Goal: Information Seeking & Learning: Learn about a topic

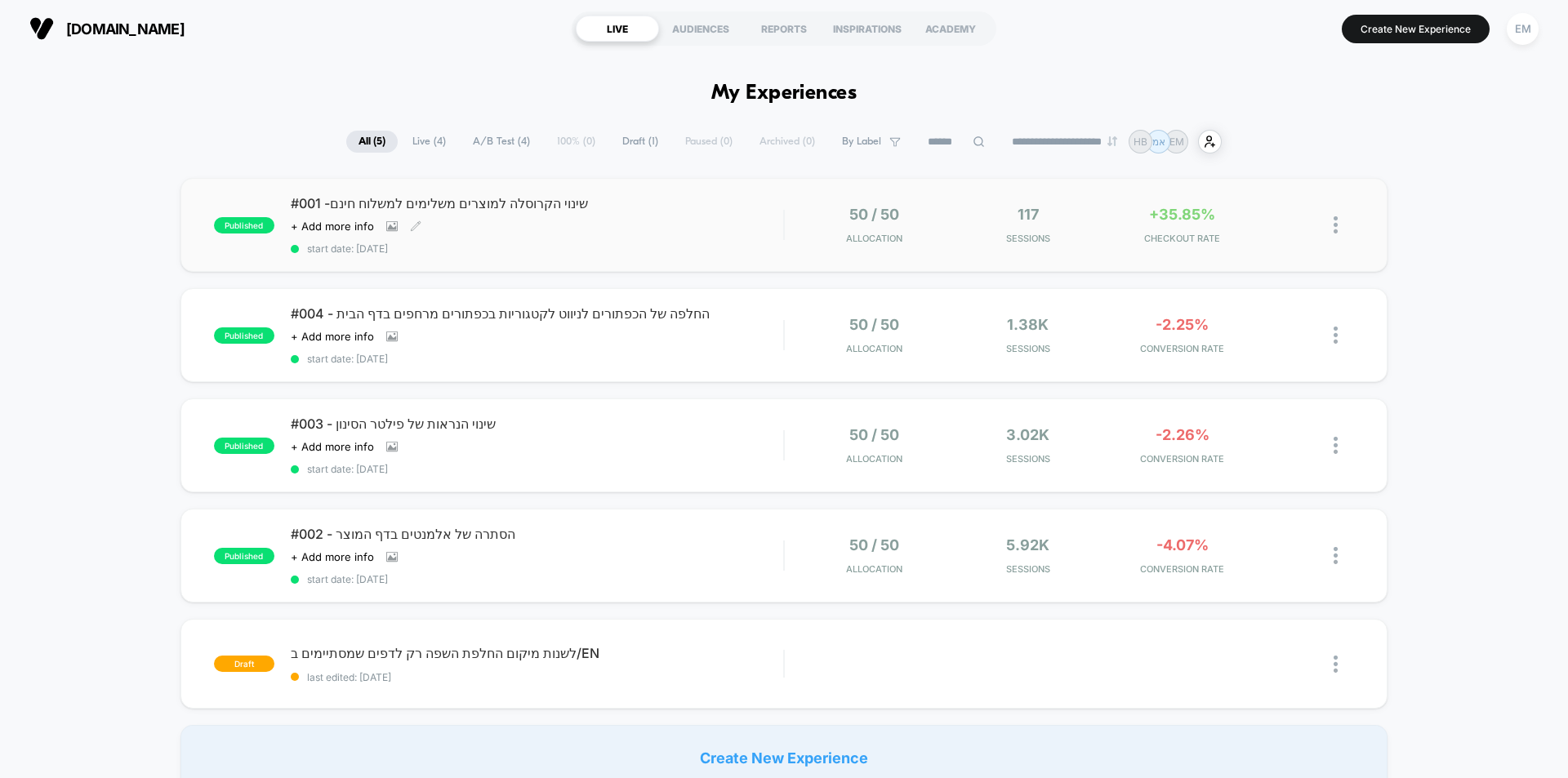
click at [675, 239] on div "#001 -שינוי הקרוסלה למוצרים משלימים למשלוח חינם Click to view images Click to e…" at bounding box center [537, 225] width 493 height 59
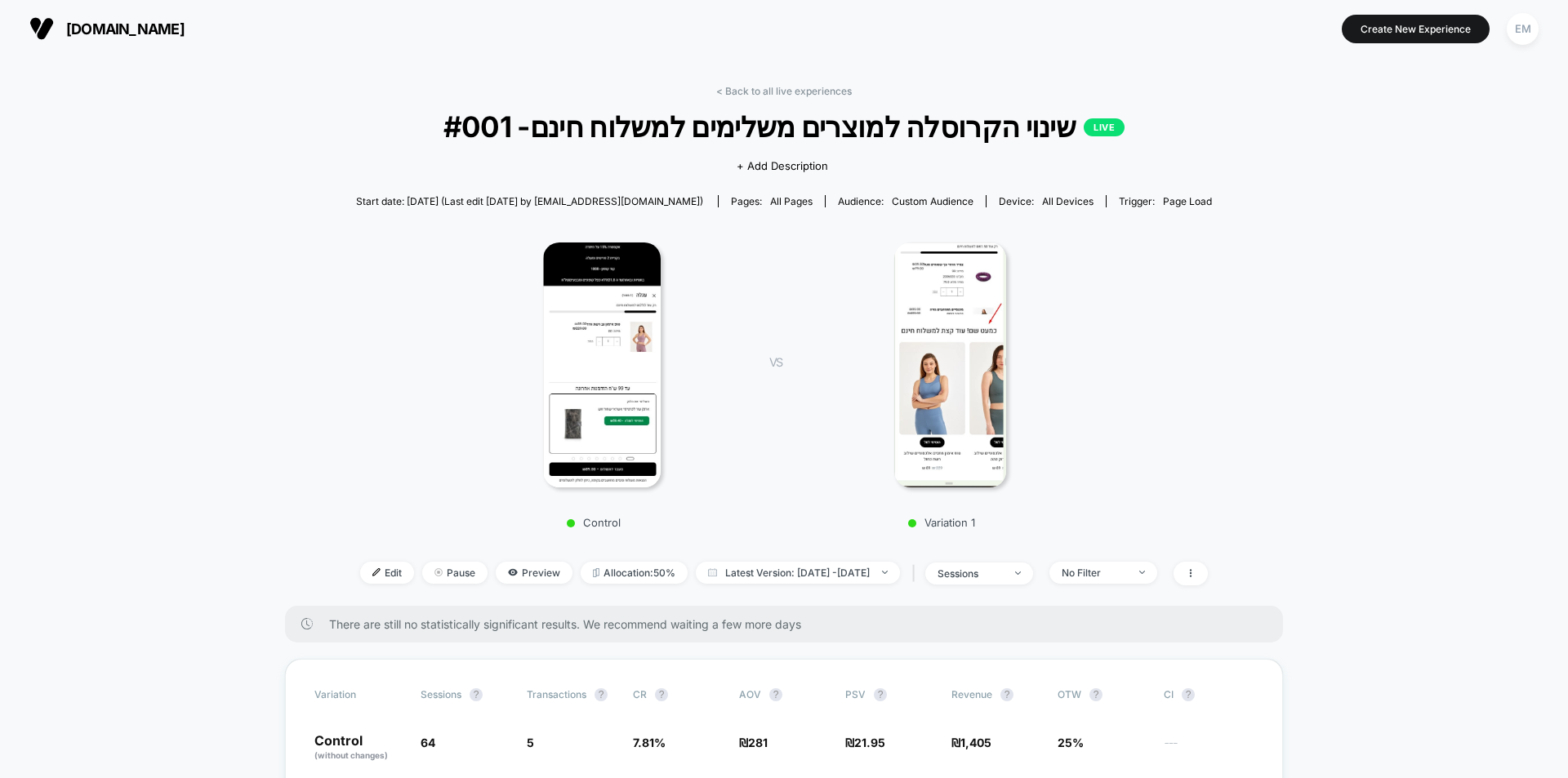
scroll to position [163, 0]
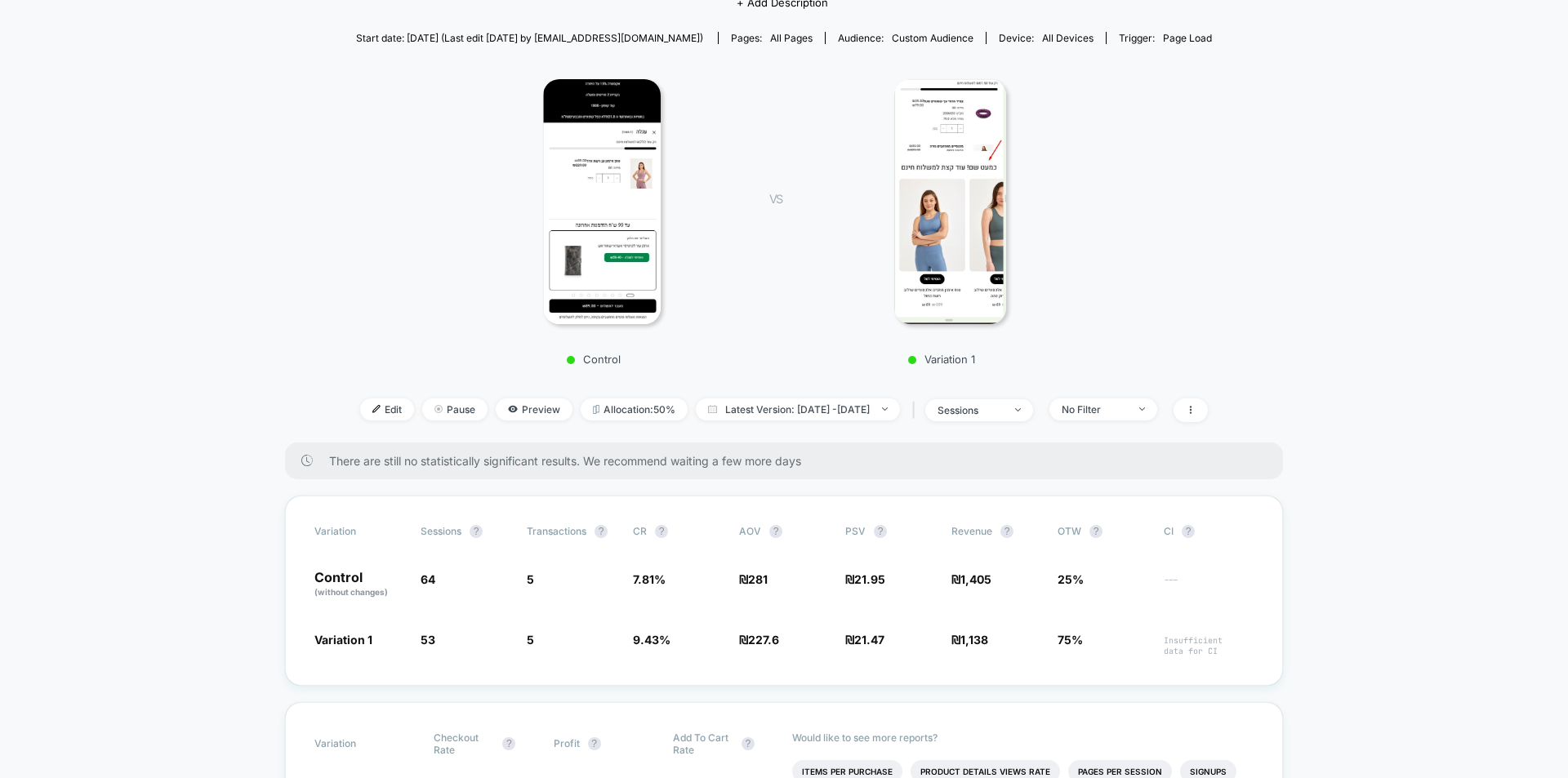
click at [611, 163] on img at bounding box center [601, 202] width 118 height 245
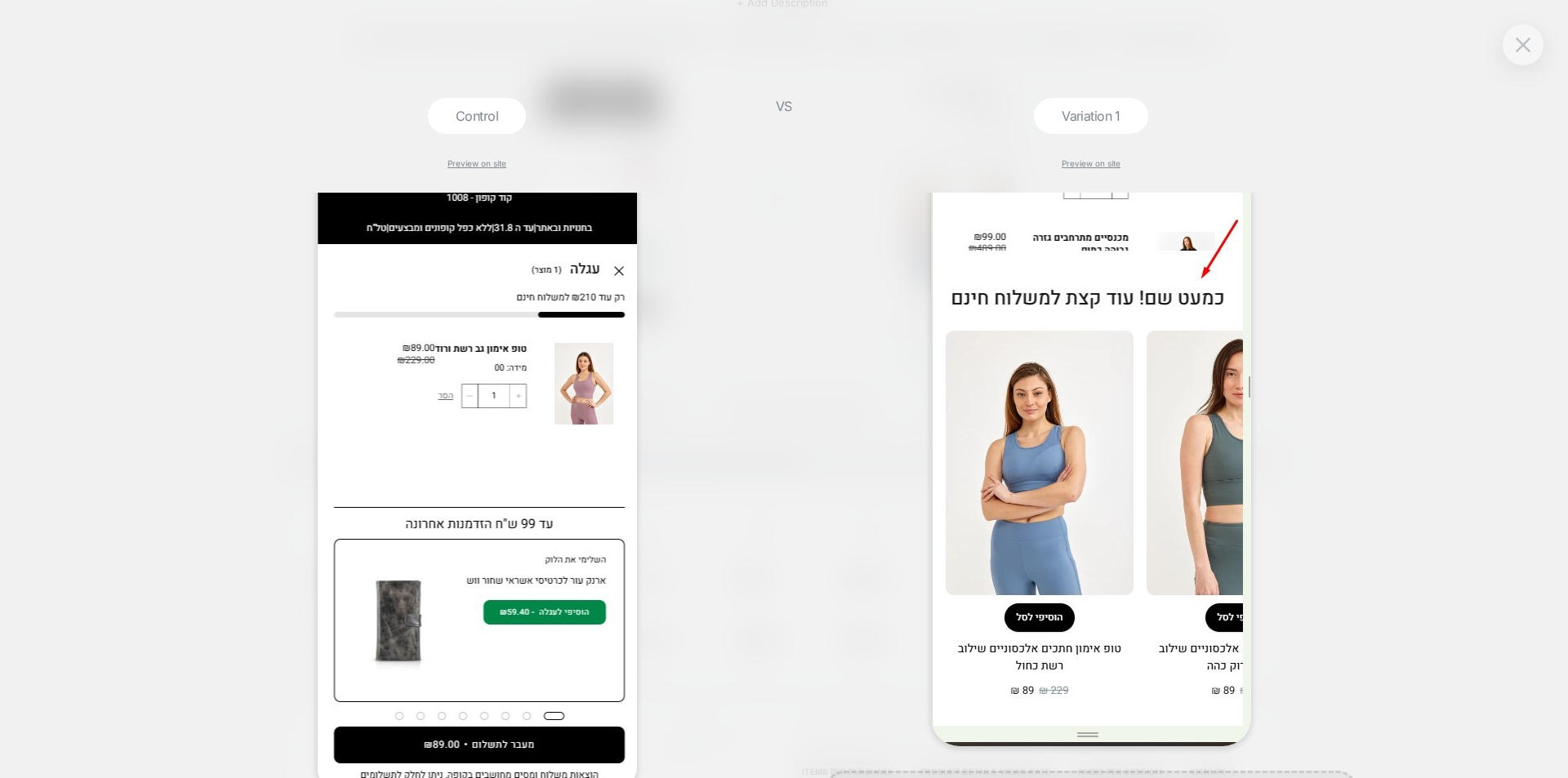
scroll to position [0, 0]
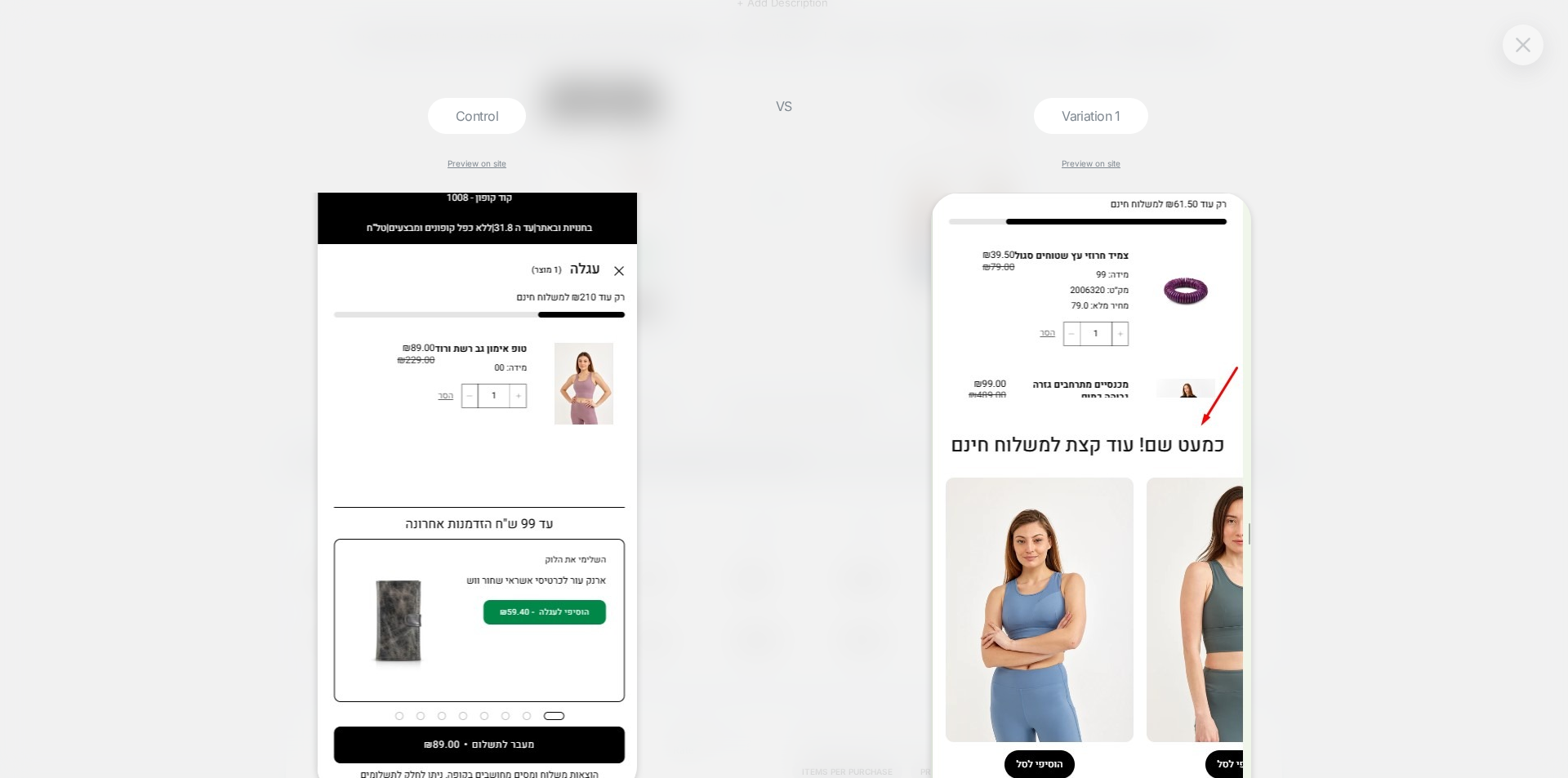
click at [1531, 52] on button at bounding box center [1523, 44] width 24 height 24
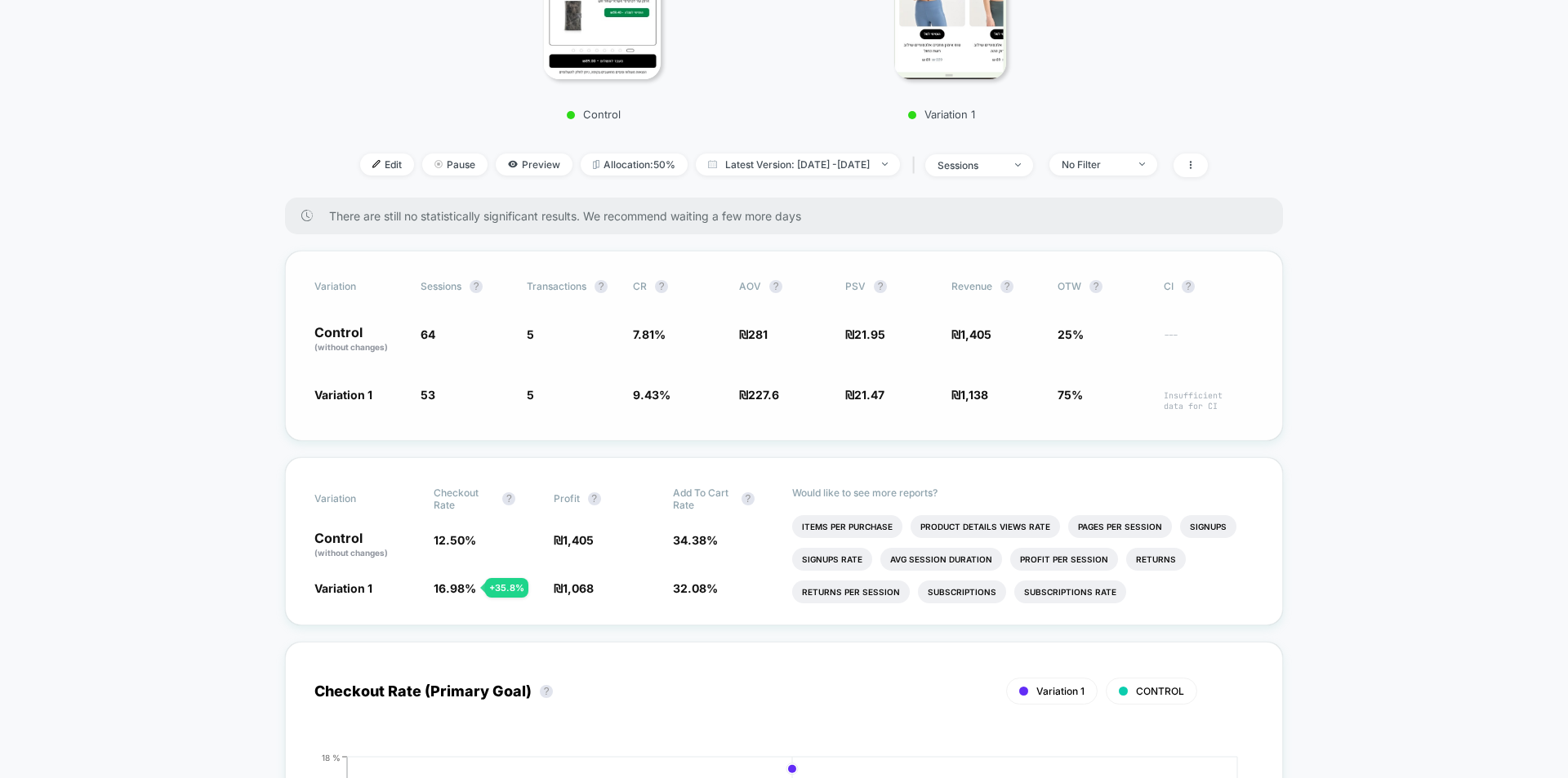
scroll to position [82, 0]
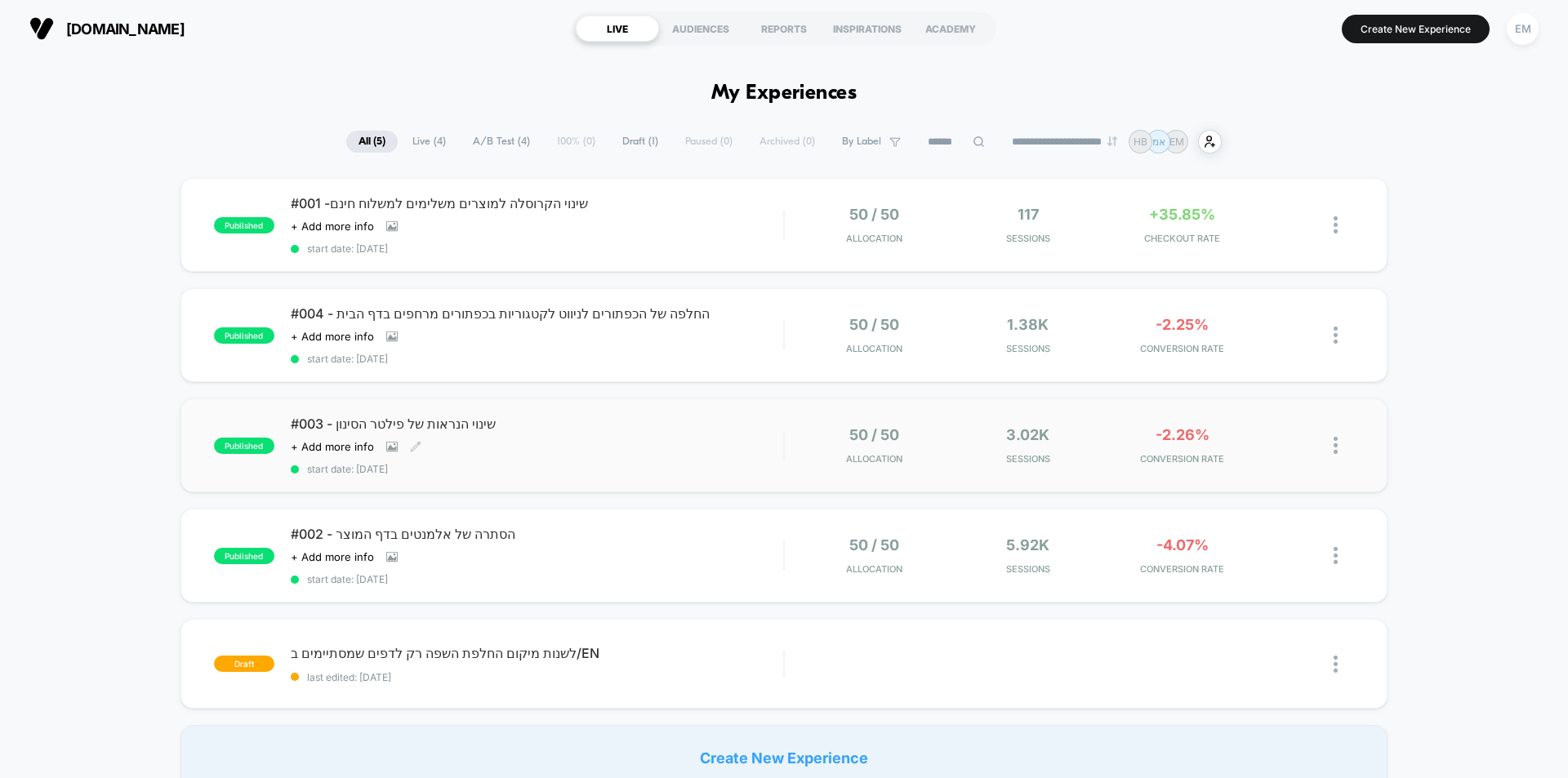
click at [633, 448] on div "Click to view images Click to edit experience details + Add more info" at bounding box center [463, 446] width 345 height 13
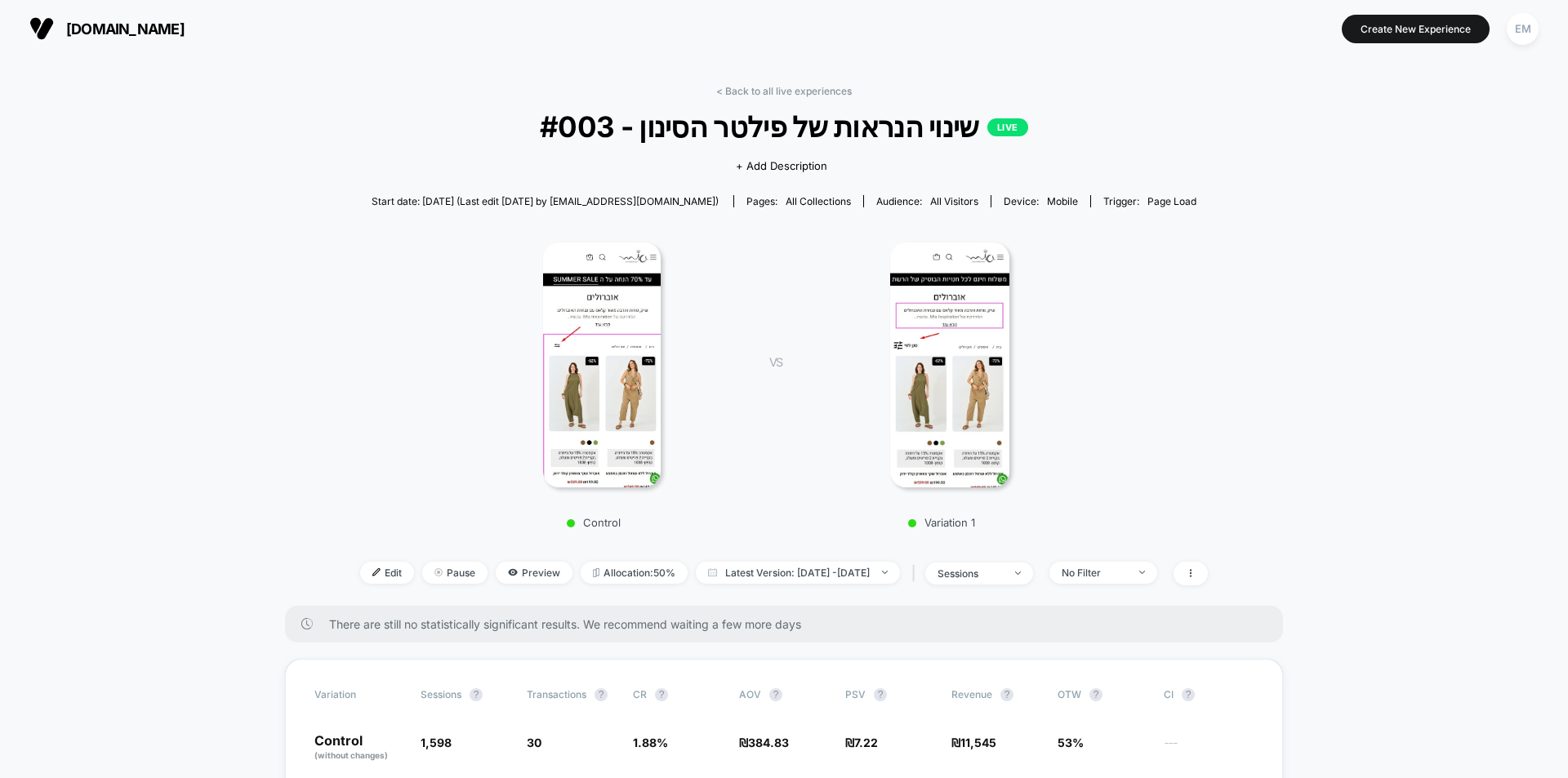
scroll to position [82, 0]
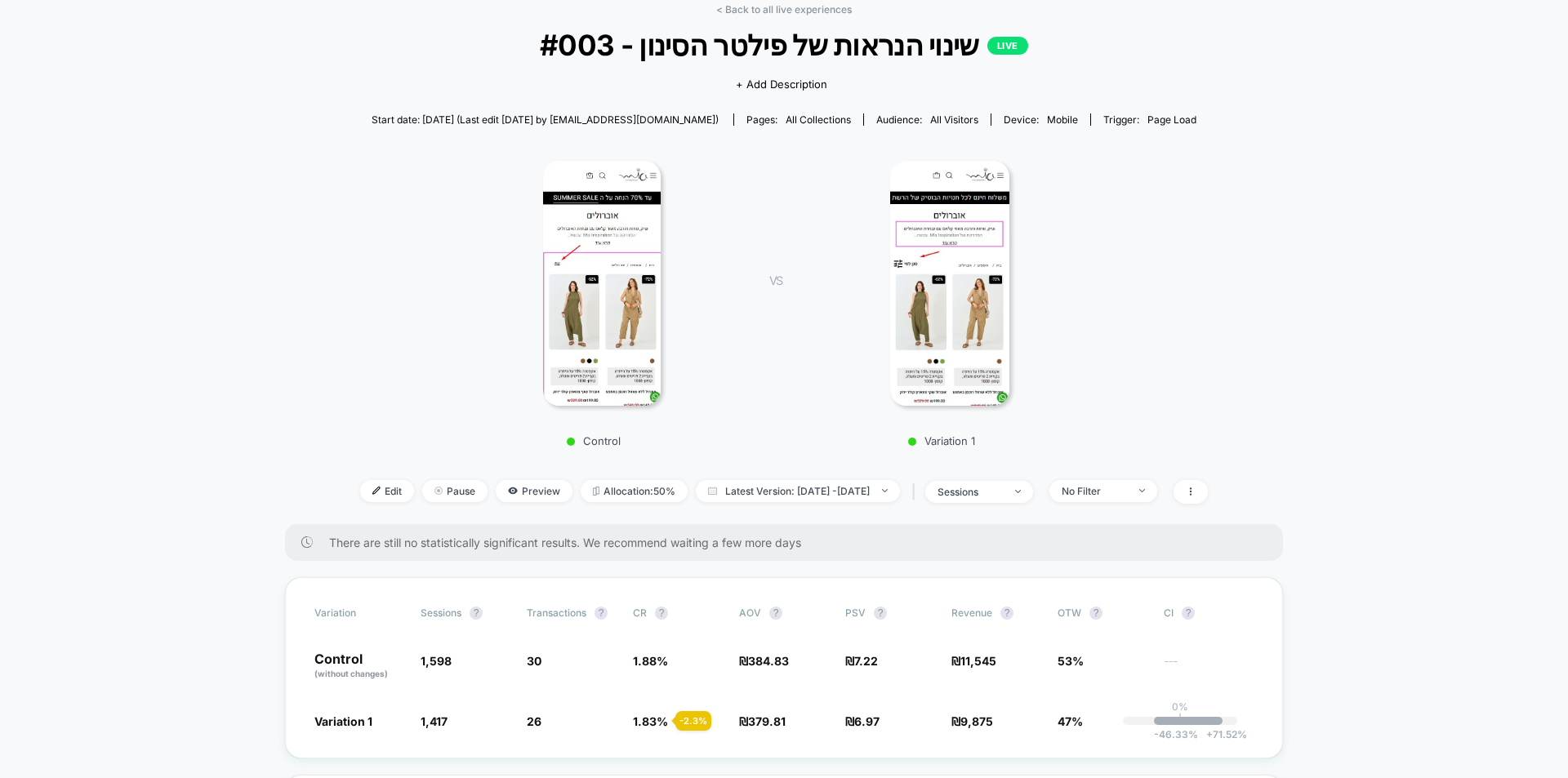
click at [608, 288] on img at bounding box center [601, 283] width 118 height 245
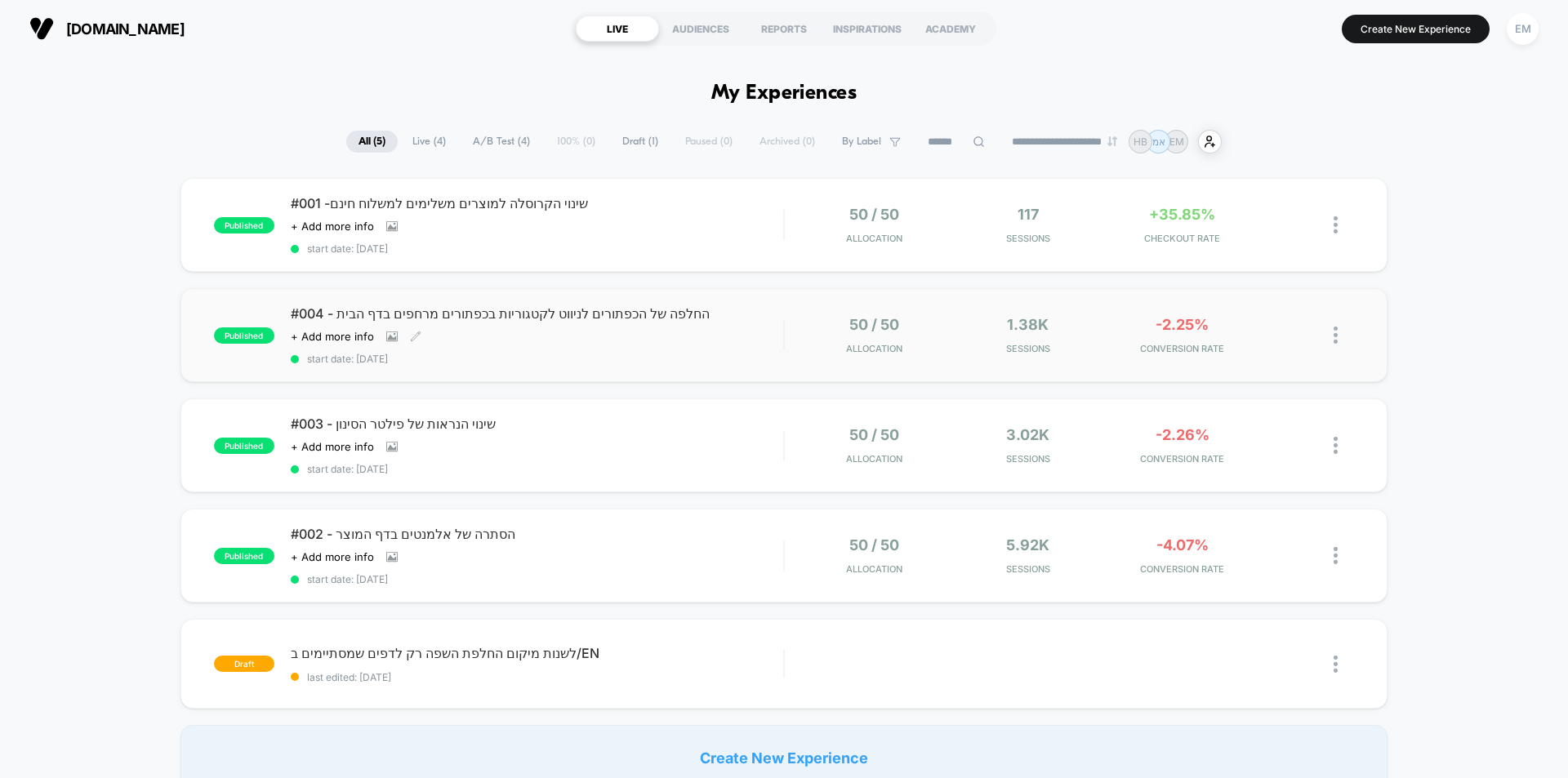
click at [606, 341] on div "Click to view images Click to edit experience details + Add more info" at bounding box center [463, 336] width 345 height 13
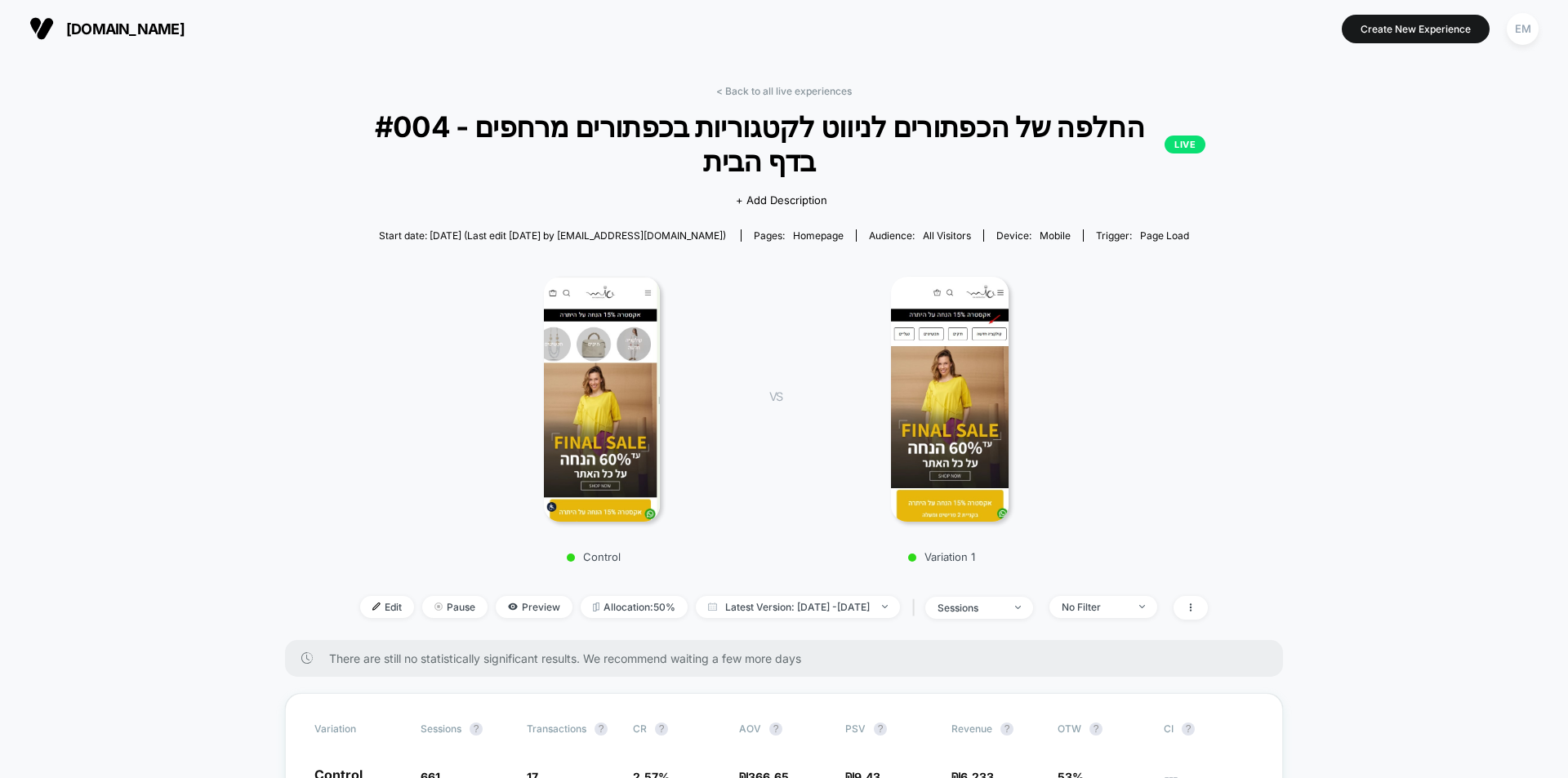
click at [546, 375] on img at bounding box center [601, 399] width 115 height 245
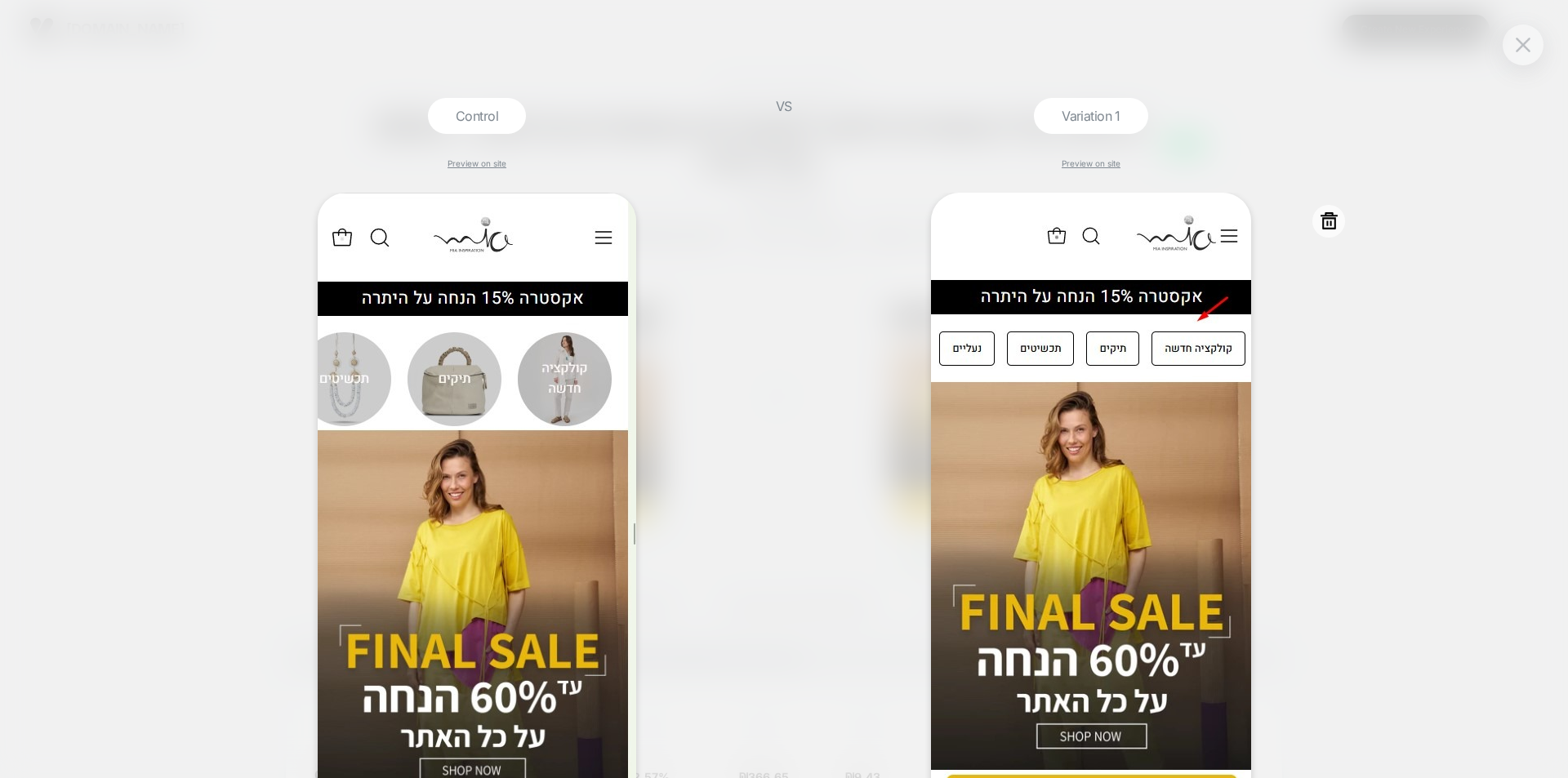
click at [1341, 358] on div at bounding box center [1090, 527] width 533 height 669
click at [1512, 45] on button at bounding box center [1523, 44] width 24 height 24
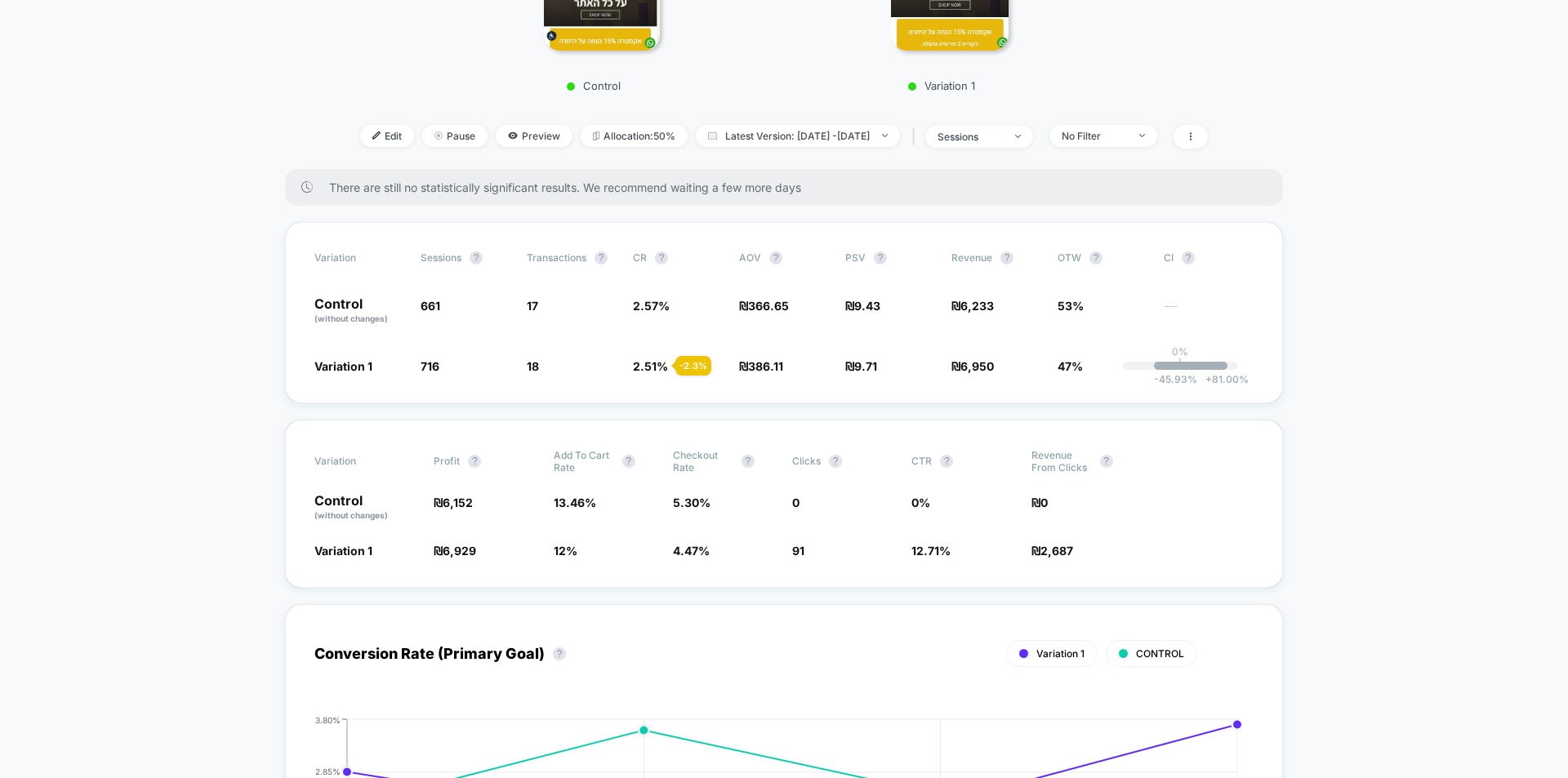
scroll to position [490, 0]
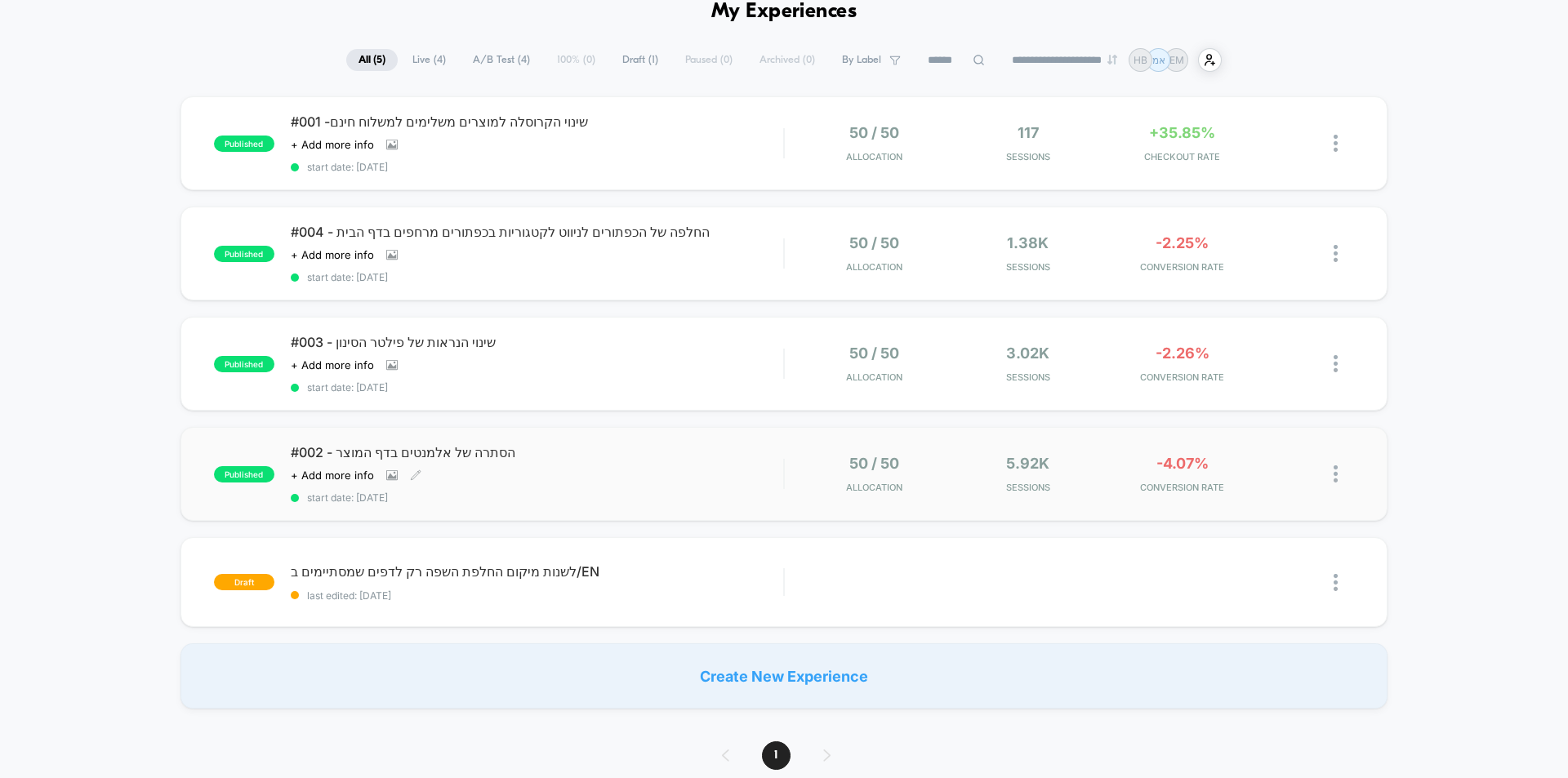
click at [712, 486] on div "#002 - הסתרה של אלמנטים בדף המוצר Click to view images Click to edit experience…" at bounding box center [537, 474] width 493 height 59
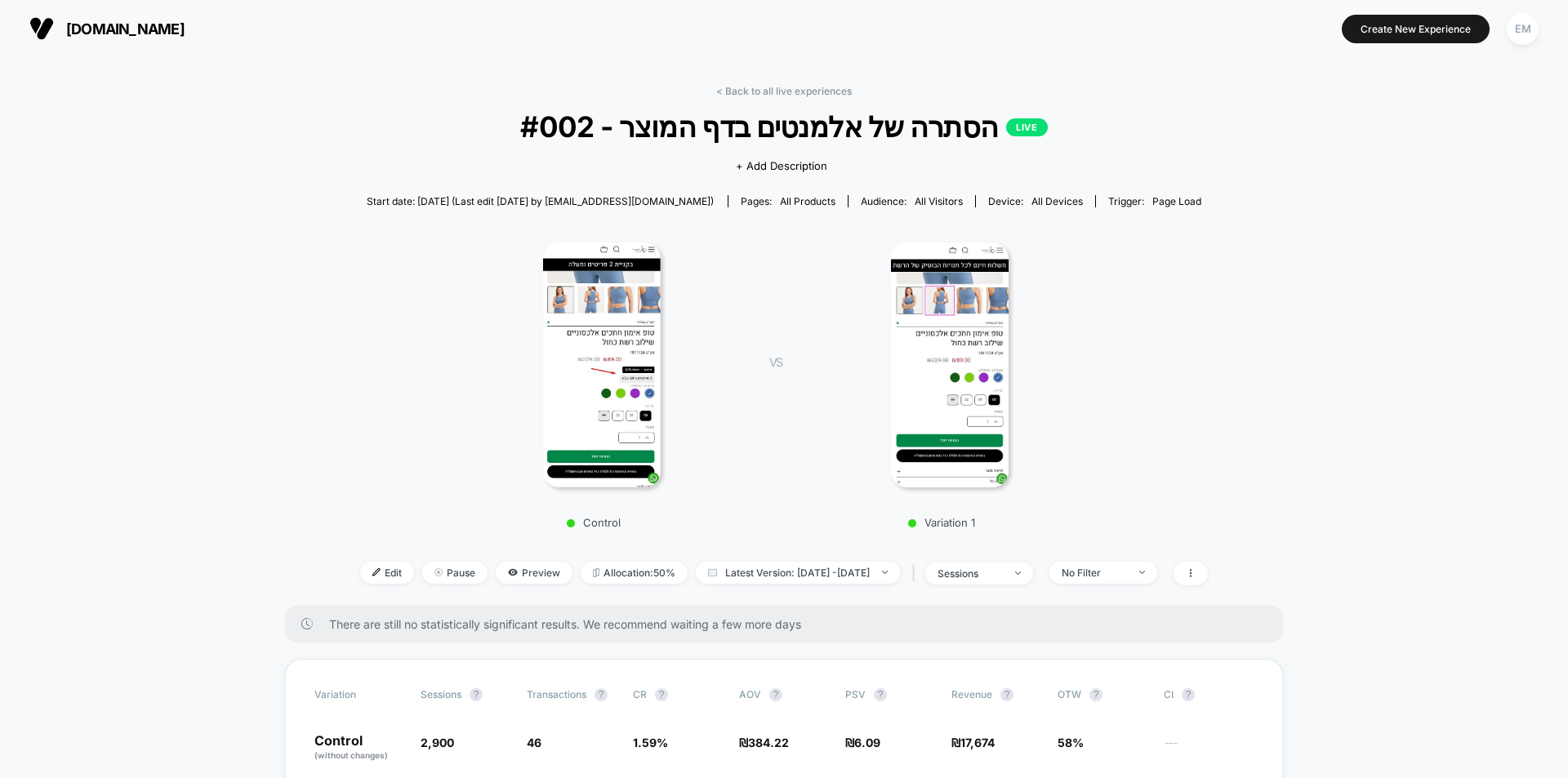
click at [623, 403] on img at bounding box center [601, 365] width 118 height 245
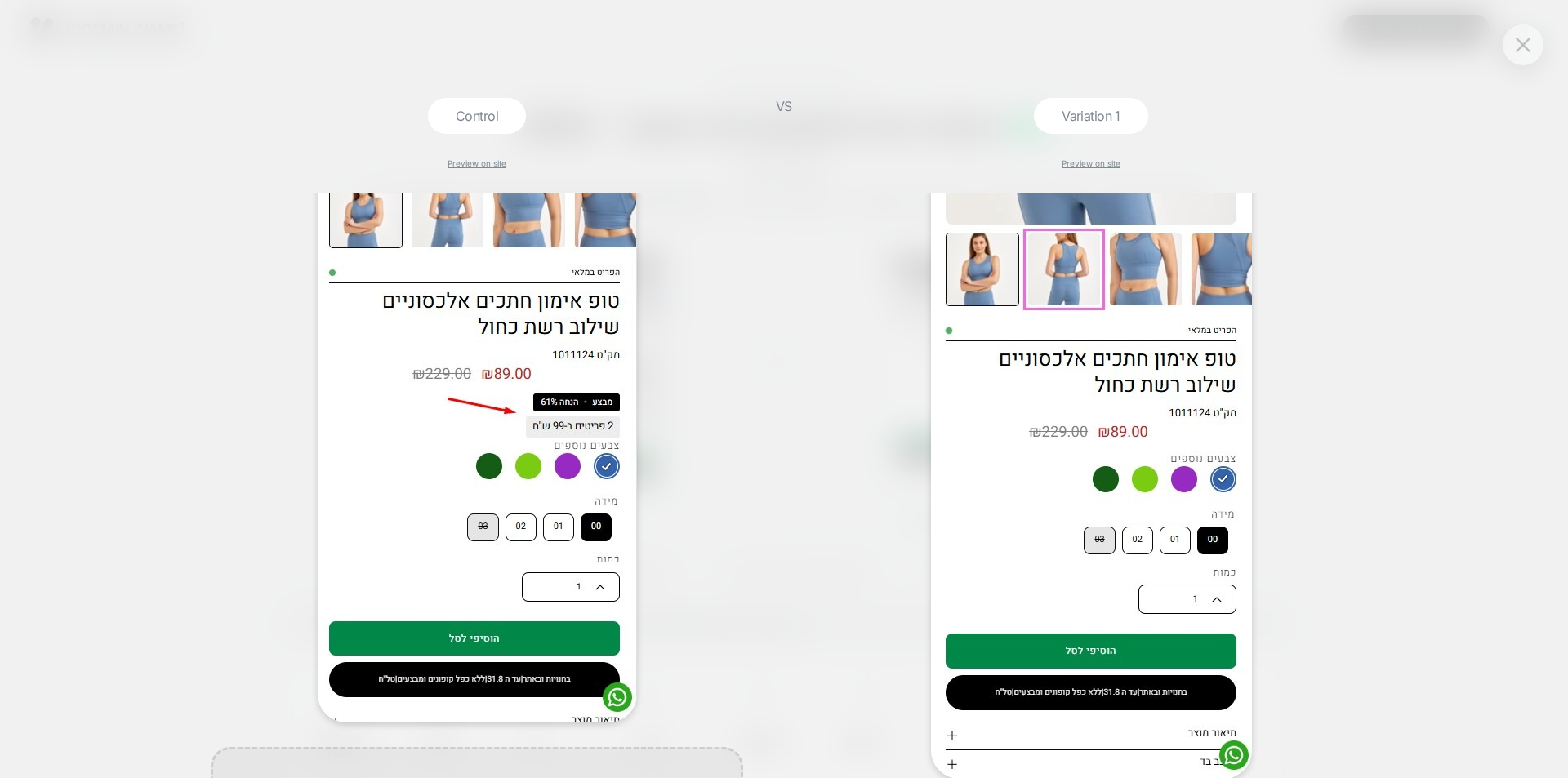
scroll to position [163, 0]
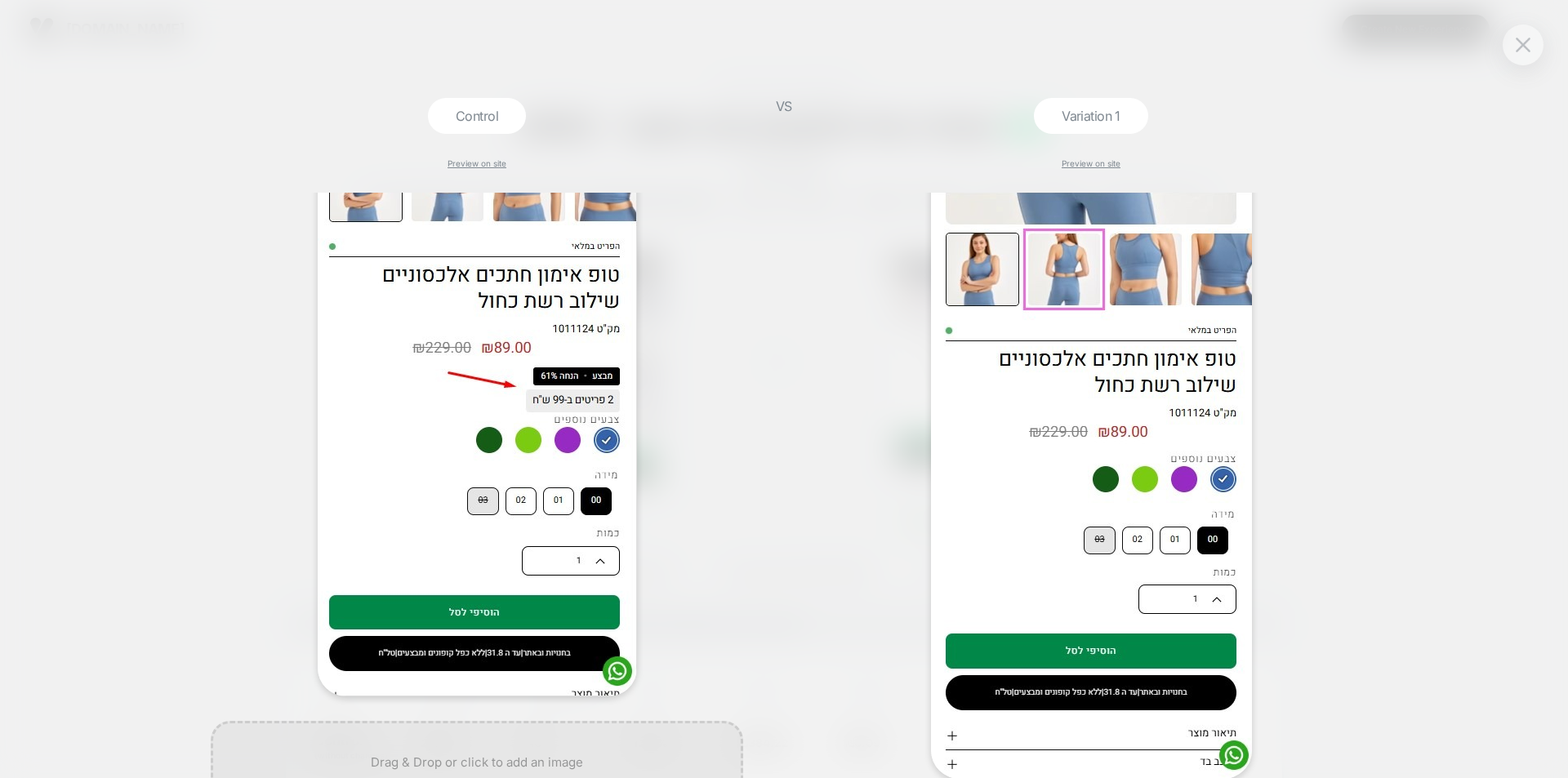
click at [731, 499] on div at bounding box center [476, 363] width 533 height 667
drag, startPoint x: 1475, startPoint y: 308, endPoint x: 1540, endPoint y: 123, distance: 196.1
click at [1481, 302] on div "Control Preview on site VS Variation 1 Preview on site" at bounding box center [784, 389] width 1568 height 778
click at [1535, 52] on div at bounding box center [1523, 44] width 41 height 41
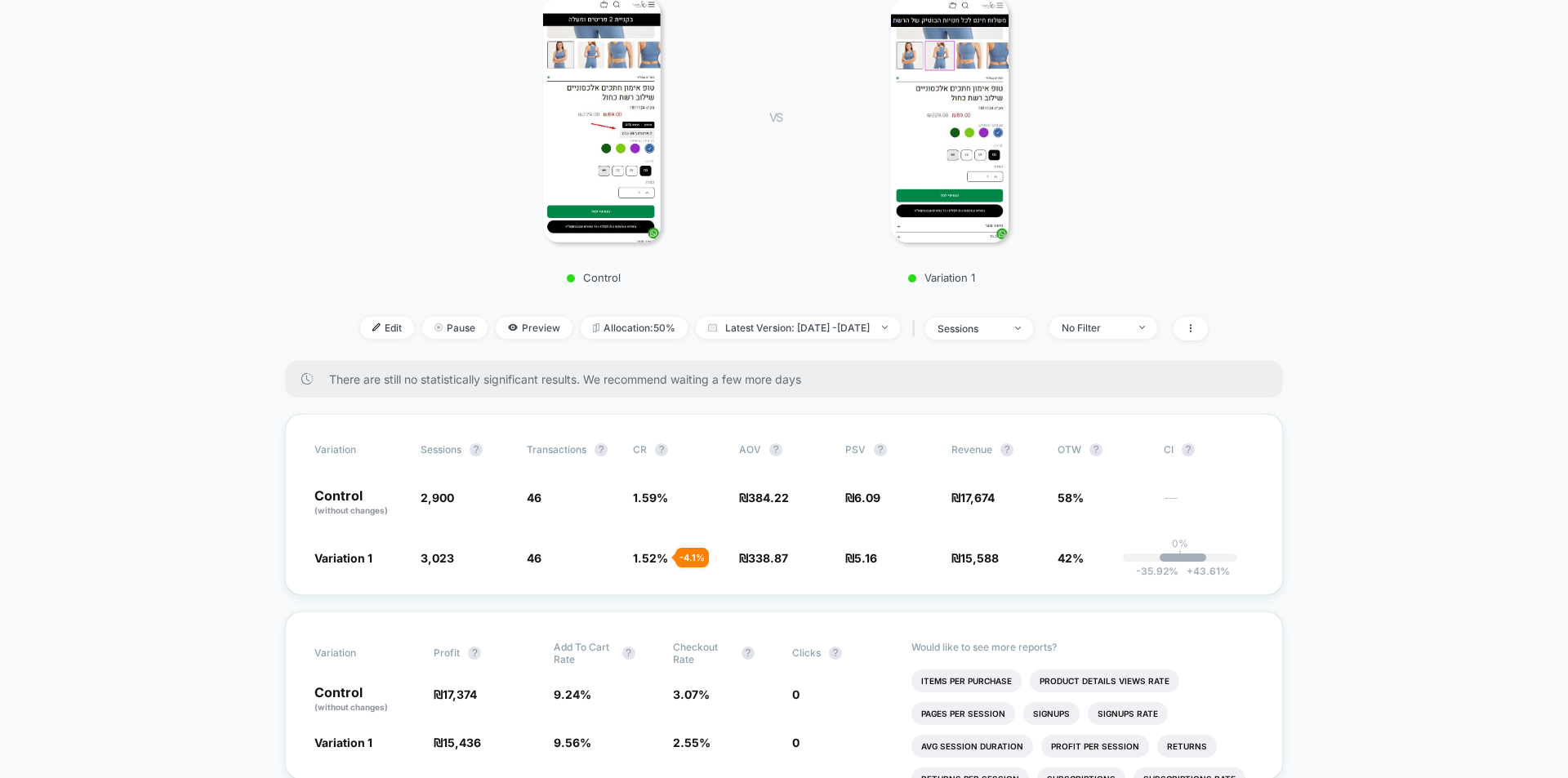
scroll to position [0, 0]
